Goal: Information Seeking & Learning: Learn about a topic

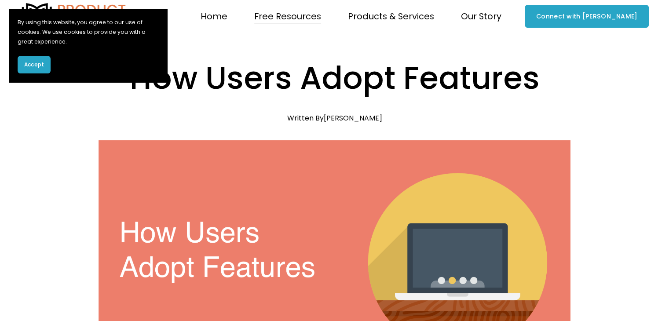
scroll to position [4, 0]
click at [382, 2] on div "Skip to Content Home" at bounding box center [334, 16] width 669 height 40
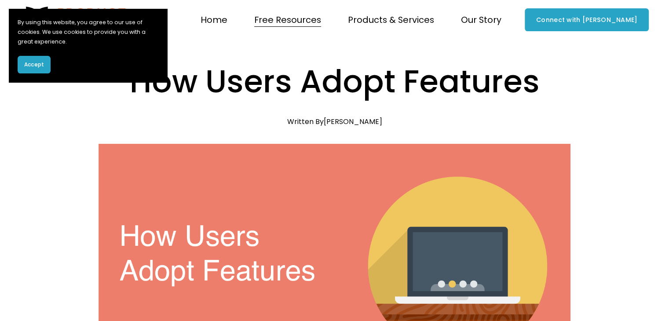
drag, startPoint x: 32, startPoint y: 62, endPoint x: 192, endPoint y: 65, distance: 159.8
click at [192, 65] on h1 "How Users Adopt Features" at bounding box center [335, 82] width 472 height 44
click at [245, 71] on h1 "How Users Adopt Features" at bounding box center [335, 82] width 472 height 44
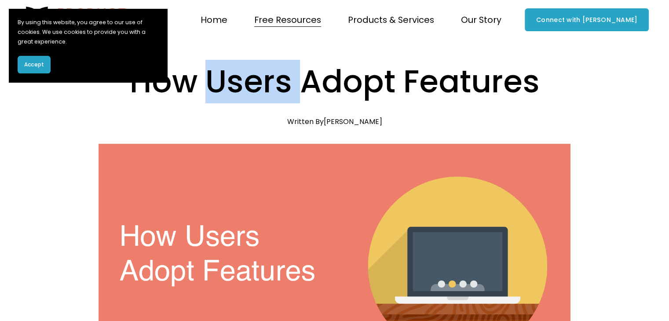
click at [245, 71] on h1 "How Users Adopt Features" at bounding box center [335, 82] width 472 height 44
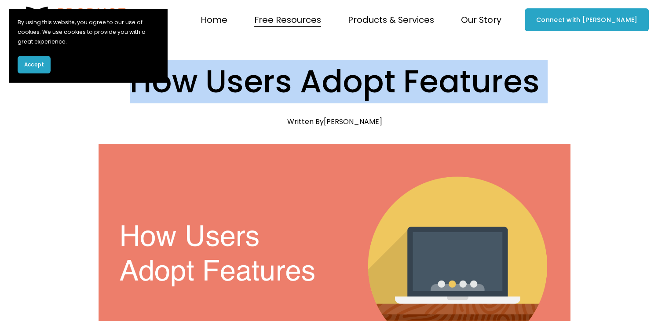
drag, startPoint x: 245, startPoint y: 71, endPoint x: 242, endPoint y: 41, distance: 30.0
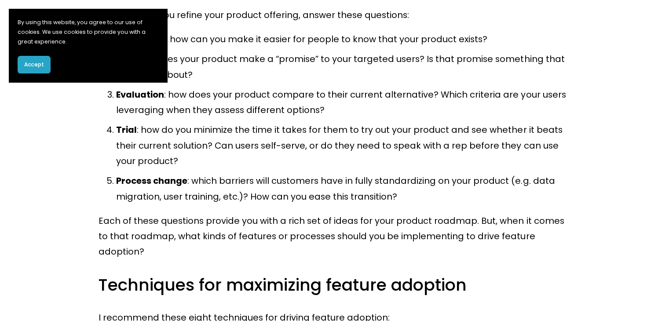
scroll to position [986, 0]
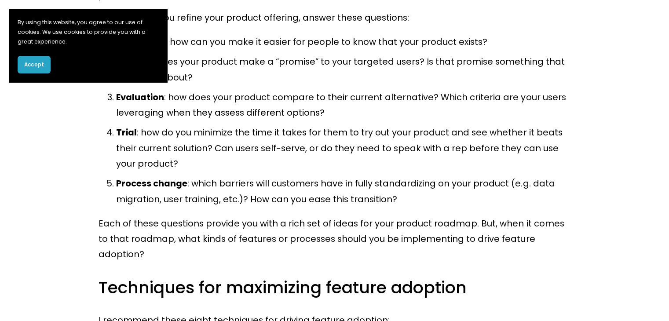
click at [393, 176] on ol "Awareness : how can you make it easier for people to know that your product exi…" at bounding box center [335, 120] width 472 height 173
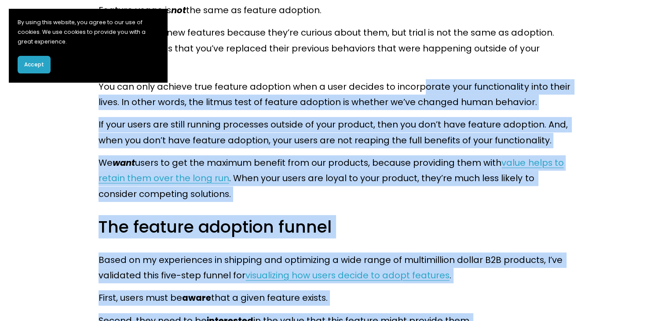
scroll to position [563, 0]
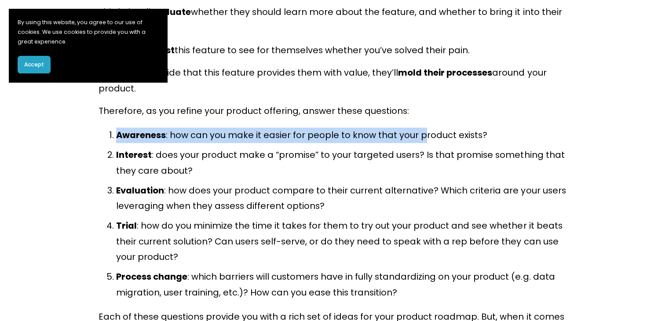
drag, startPoint x: 419, startPoint y: 84, endPoint x: 409, endPoint y: 85, distance: 10.6
click at [409, 85] on div "The end goal that every product manager has is to get users to adopt their prod…" at bounding box center [335, 100] width 472 height 1204
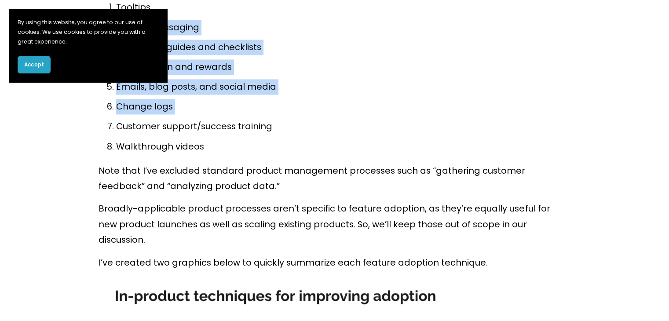
click at [409, 85] on ol "Tooltips In-app messaging Interactive guides and checklists Gamification and re…" at bounding box center [335, 77] width 472 height 155
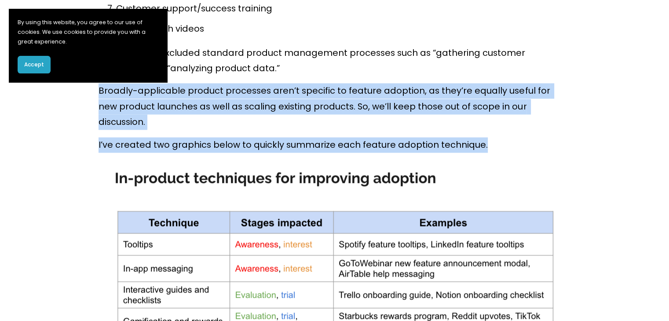
click at [409, 85] on div "The end goal that every product manager has is to get users to adopt their prod…" at bounding box center [334, 300] width 487 height 3229
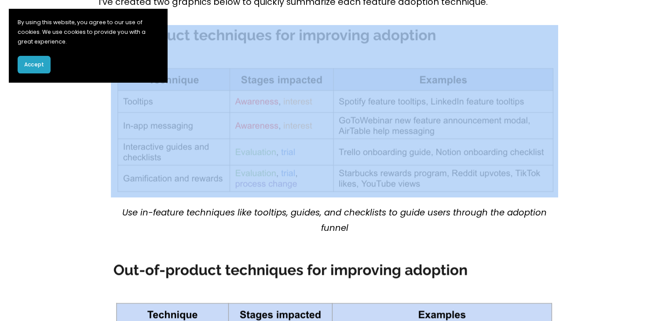
click at [409, 85] on div at bounding box center [335, 111] width 448 height 173
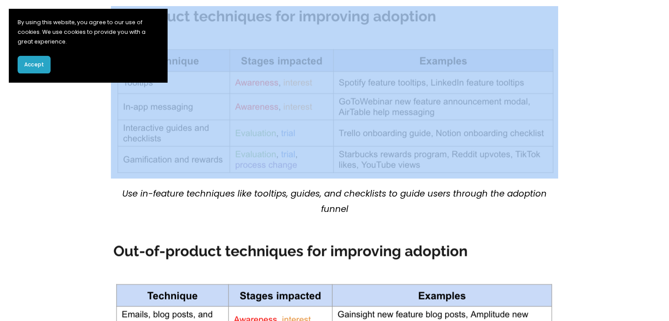
click at [409, 85] on div at bounding box center [335, 92] width 448 height 173
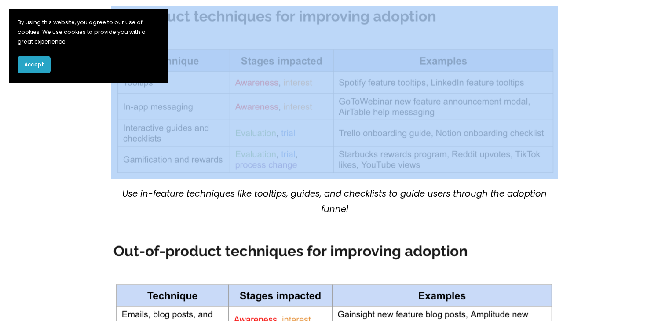
click at [409, 85] on div at bounding box center [335, 92] width 448 height 173
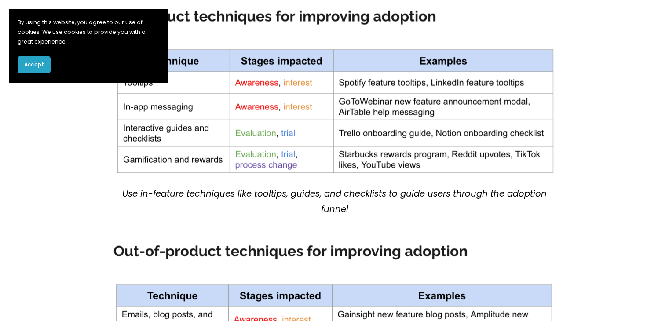
click at [585, 59] on article "How Users Adopt Features [DATE] Written By [PERSON_NAME] The end goal that ever…" at bounding box center [334, 236] width 669 height 3631
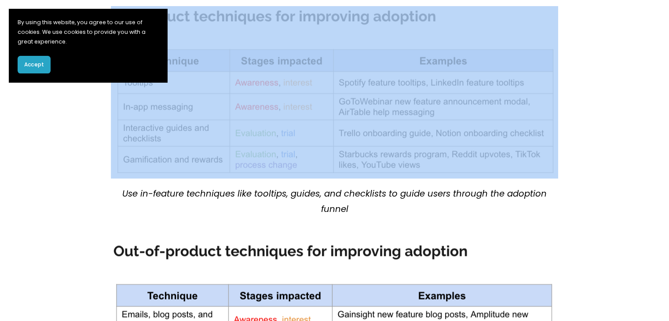
drag, startPoint x: 585, startPoint y: 59, endPoint x: 595, endPoint y: 43, distance: 18.3
click at [595, 43] on article "How Users Adopt Features [DATE] Written By [PERSON_NAME] The end goal that ever…" at bounding box center [334, 236] width 669 height 3631
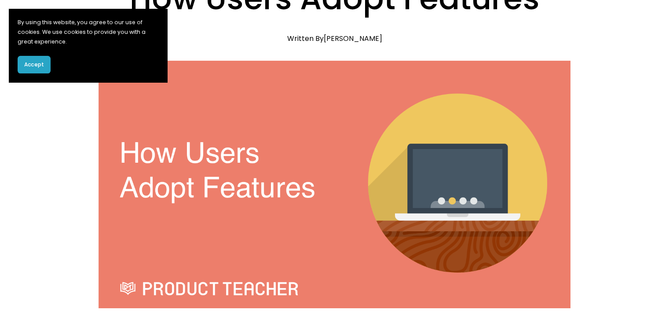
scroll to position [0, 0]
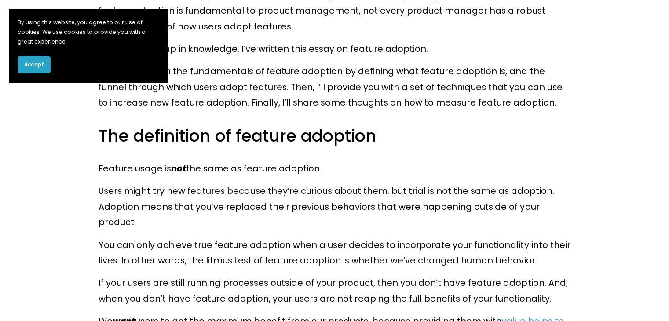
scroll to position [420, 0]
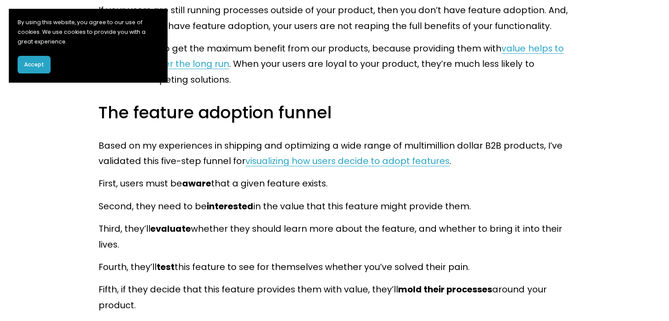
scroll to position [702, 0]
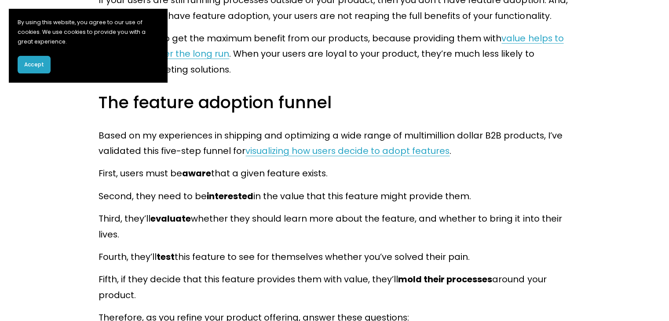
click at [340, 74] on div "The end goal that every product manager has is to get users to adopt their prod…" at bounding box center [335, 307] width 472 height 1204
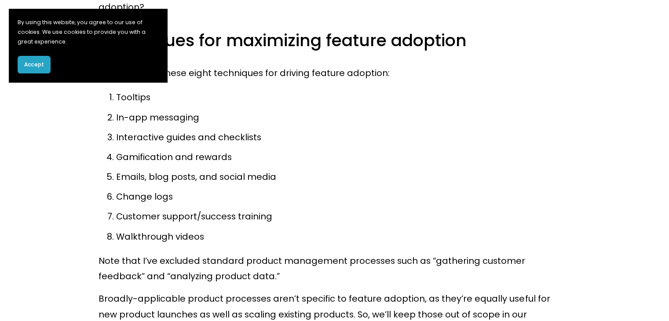
scroll to position [1264, 0]
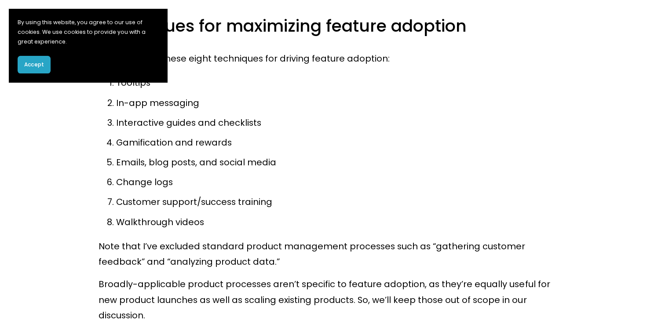
click at [340, 95] on p "In-app messaging" at bounding box center [343, 102] width 454 height 15
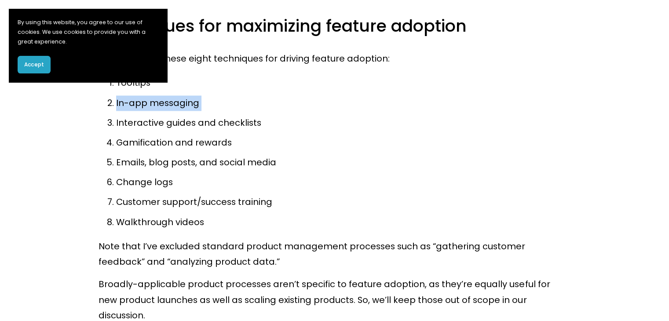
click at [340, 95] on p "In-app messaging" at bounding box center [343, 102] width 454 height 15
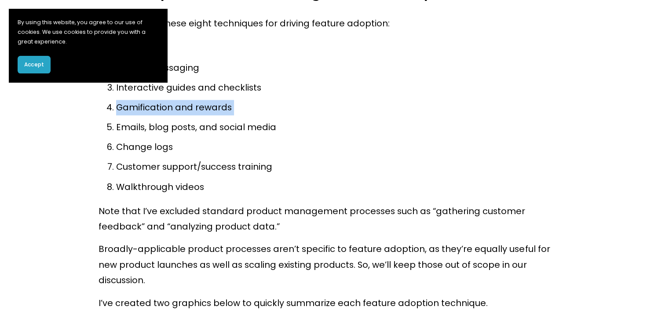
click at [340, 100] on p "Gamification and rewards" at bounding box center [343, 107] width 454 height 15
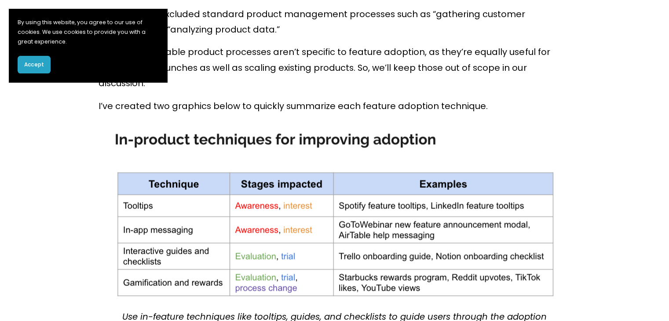
click at [340, 74] on div "The end goal that every product manager has is to get users to adopt their prod…" at bounding box center [334, 262] width 487 height 3229
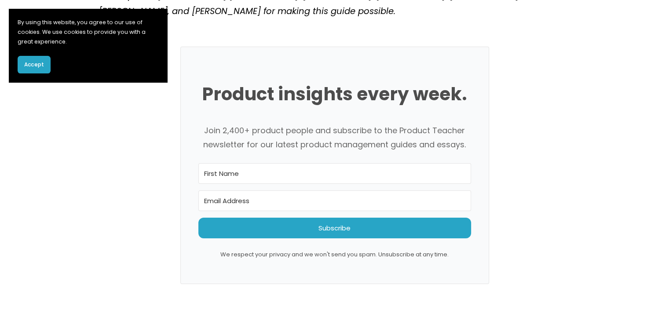
scroll to position [3348, 0]
